Goal: Task Accomplishment & Management: Manage account settings

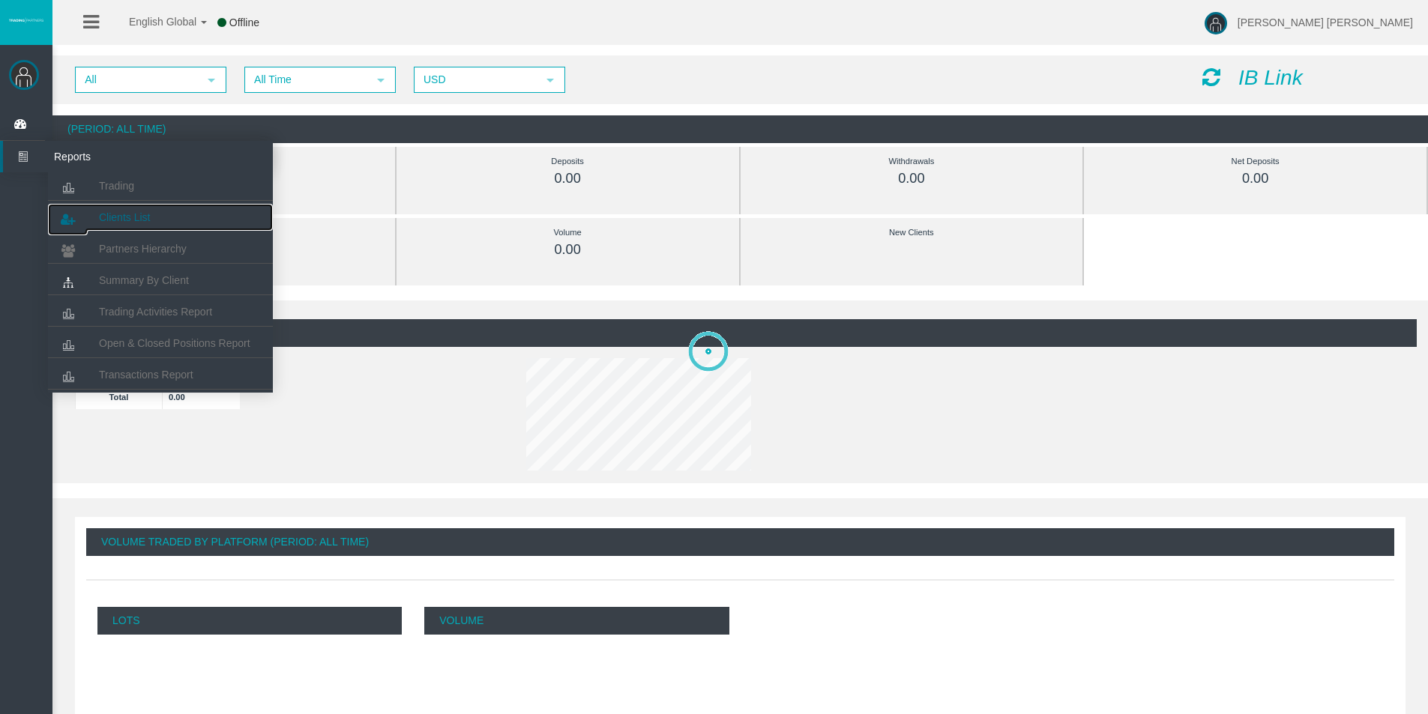
click at [130, 221] on span "Clients List" at bounding box center [124, 217] width 51 height 12
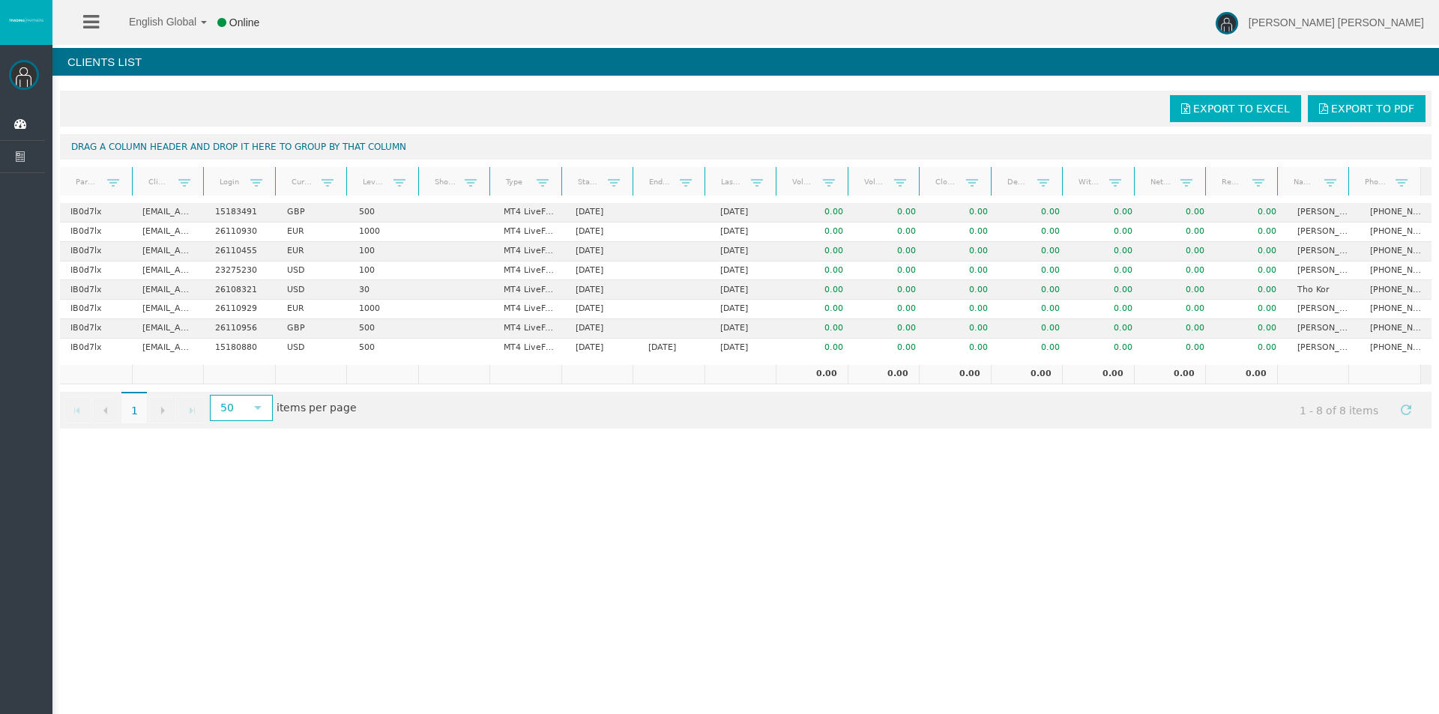
click at [199, 188] on th "Client" at bounding box center [168, 181] width 72 height 29
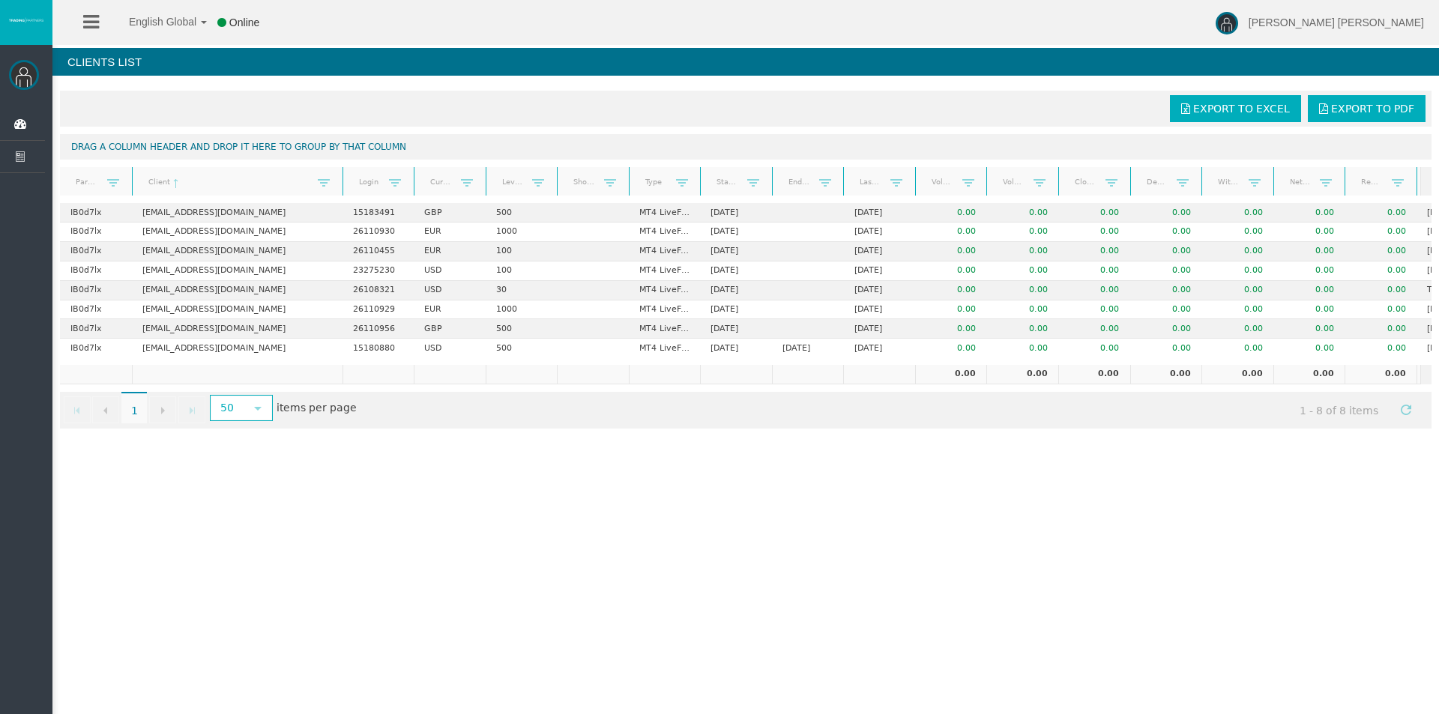
drag, startPoint x: 203, startPoint y: 190, endPoint x: 355, endPoint y: 193, distance: 152.2
click at [355, 193] on div "Partner code Client Login Currency Leverage Short Code Type Start Date End Date…" at bounding box center [740, 181] width 1361 height 28
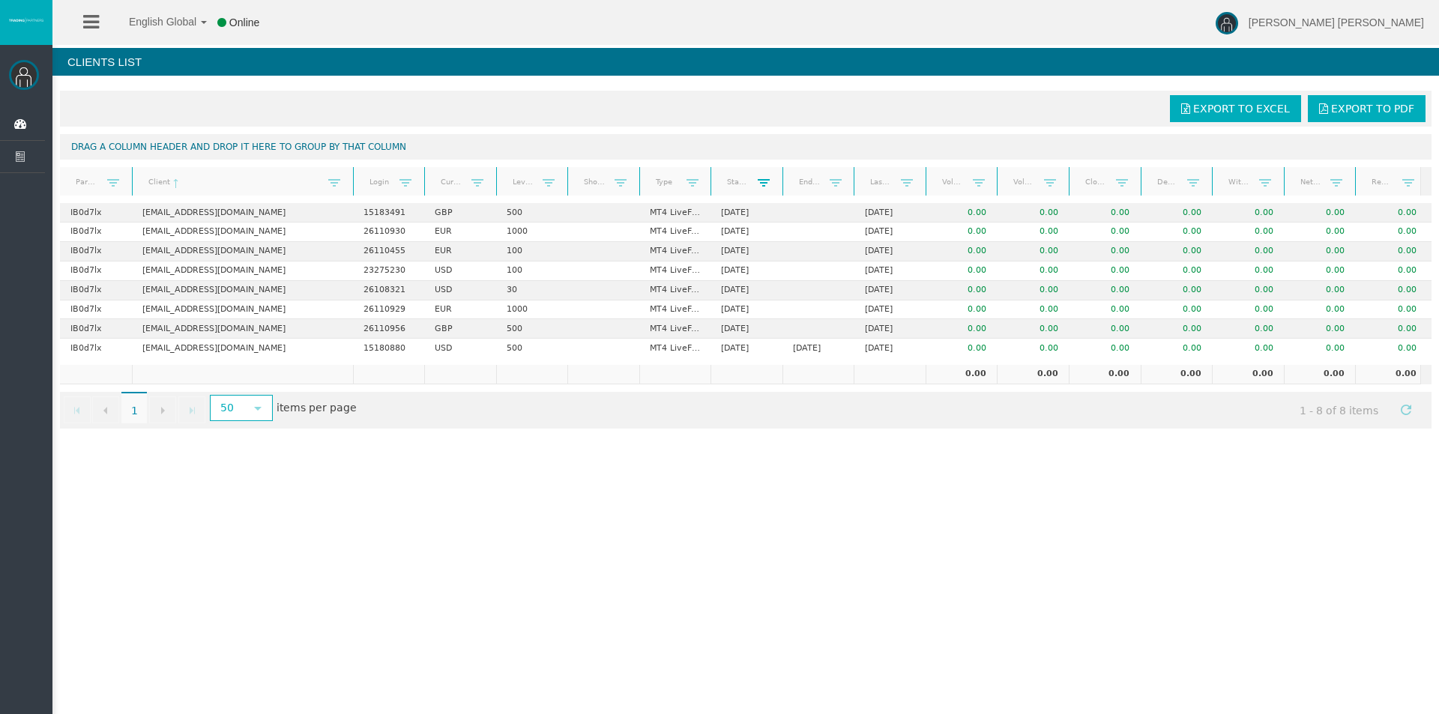
click at [765, 178] on span at bounding box center [764, 183] width 12 height 12
click at [776, 464] on div "English Global 简体中文 English Global 日本語 한국어 Online Duc Vu Minh Help Log Out Duc …" at bounding box center [719, 357] width 1439 height 714
click at [734, 179] on link "Start Date" at bounding box center [738, 182] width 40 height 20
